Goal: Transaction & Acquisition: Subscribe to service/newsletter

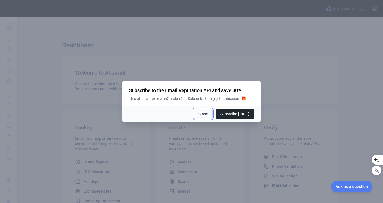
click at [208, 117] on button "Close" at bounding box center [203, 114] width 19 height 10
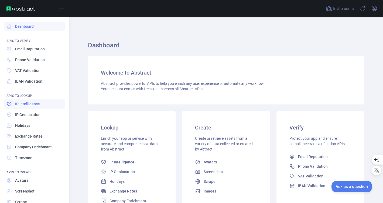
click at [22, 104] on span "IP Intelligence" at bounding box center [27, 103] width 25 height 5
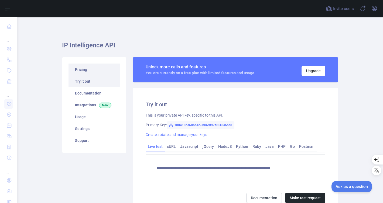
click at [101, 72] on link "Pricing" at bounding box center [93, 70] width 51 height 12
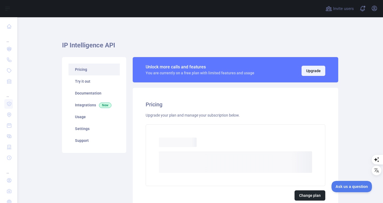
click at [301, 75] on button "Upgrade" at bounding box center [313, 71] width 24 height 10
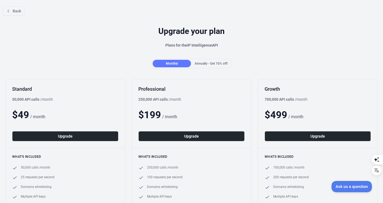
click at [205, 54] on div "Upgrade your plan Plans for the IP Intelligence API" at bounding box center [191, 39] width 383 height 39
click at [208, 67] on div "Annually - Get 10% off!" at bounding box center [211, 64] width 38 height 8
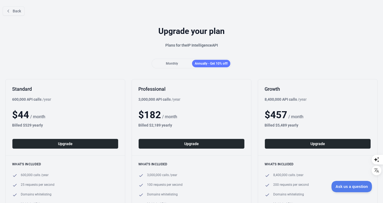
click at [176, 63] on div "Monthly" at bounding box center [172, 64] width 38 height 8
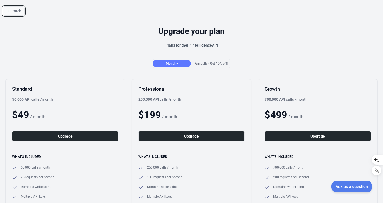
click at [16, 12] on span "Back" at bounding box center [17, 11] width 8 height 4
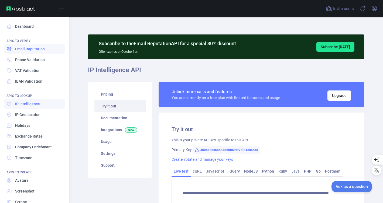
click at [33, 49] on span "Email Reputation" at bounding box center [30, 48] width 30 height 5
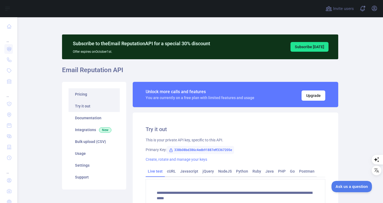
click at [85, 92] on link "Pricing" at bounding box center [93, 94] width 51 height 12
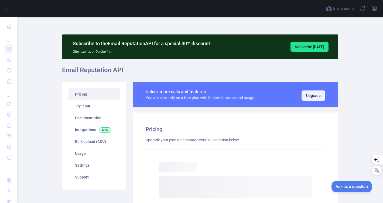
click at [314, 98] on button "Upgrade" at bounding box center [313, 96] width 24 height 10
